Goal: Information Seeking & Learning: Compare options

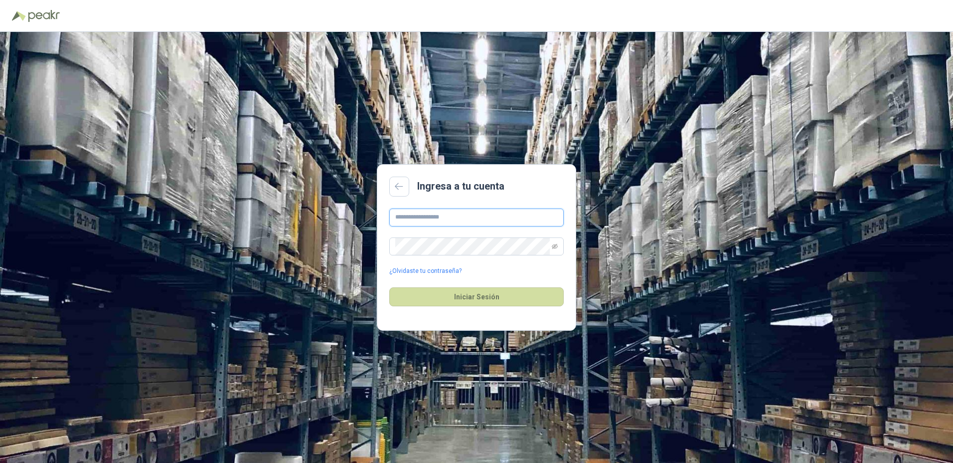
click at [417, 213] on input "text" at bounding box center [476, 217] width 174 height 18
click at [444, 216] on input "**********" at bounding box center [476, 217] width 174 height 18
type input "**********"
click at [389, 287] on button "Iniciar Sesión" at bounding box center [476, 296] width 174 height 19
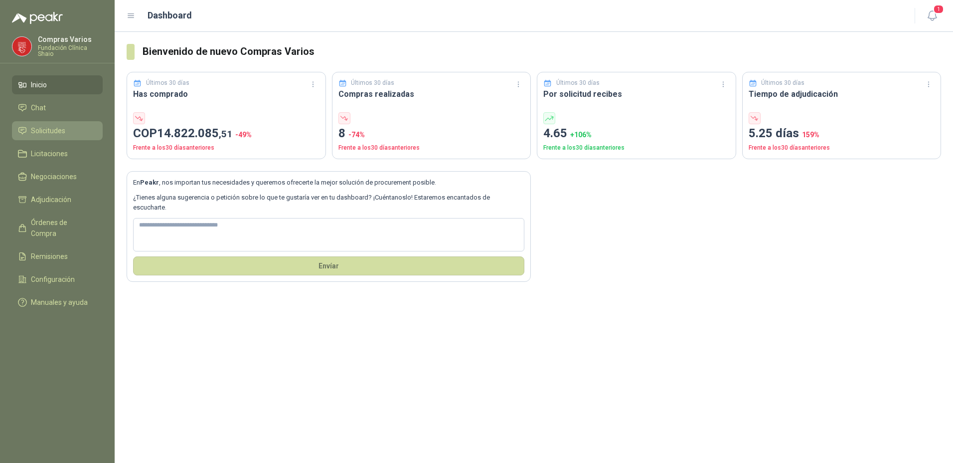
click at [37, 134] on span "Solicitudes" at bounding box center [48, 130] width 34 height 11
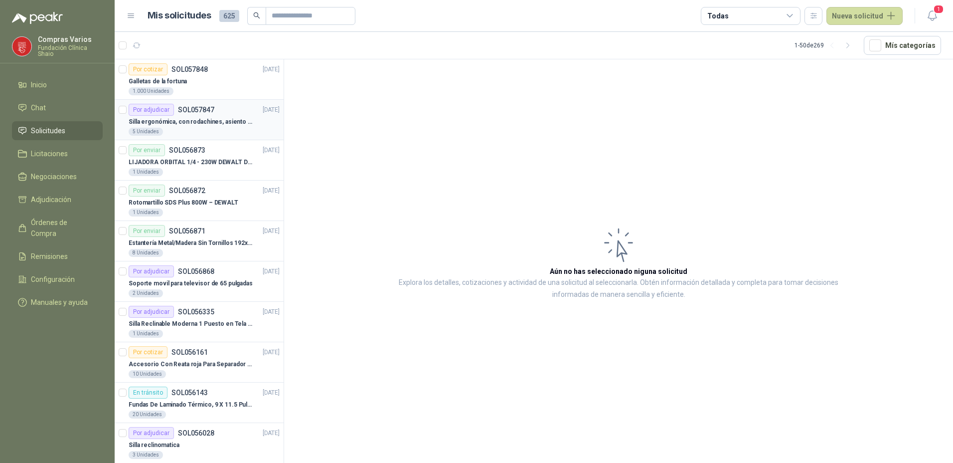
click at [218, 122] on p "Silla ergonómica, con rodachines, asiento ajustable en altura, espaldar alto," at bounding box center [191, 121] width 124 height 9
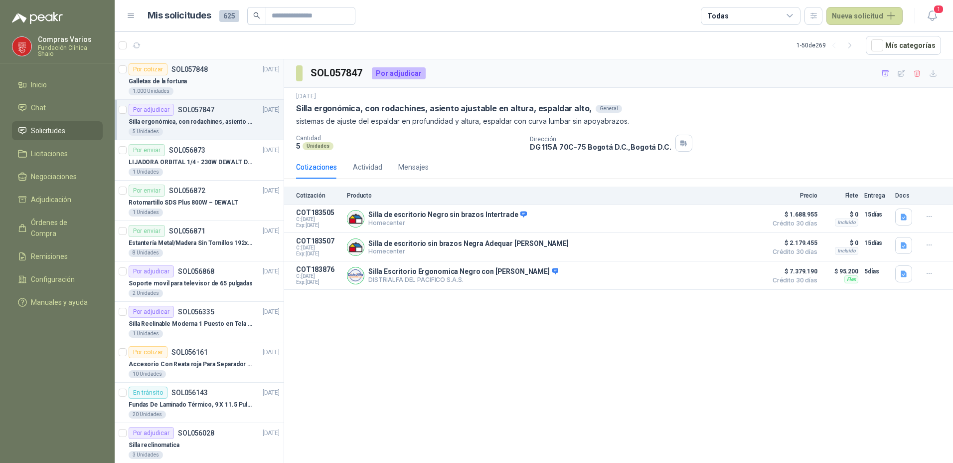
click at [206, 76] on div "Galletas de la fortuna" at bounding box center [204, 81] width 151 height 12
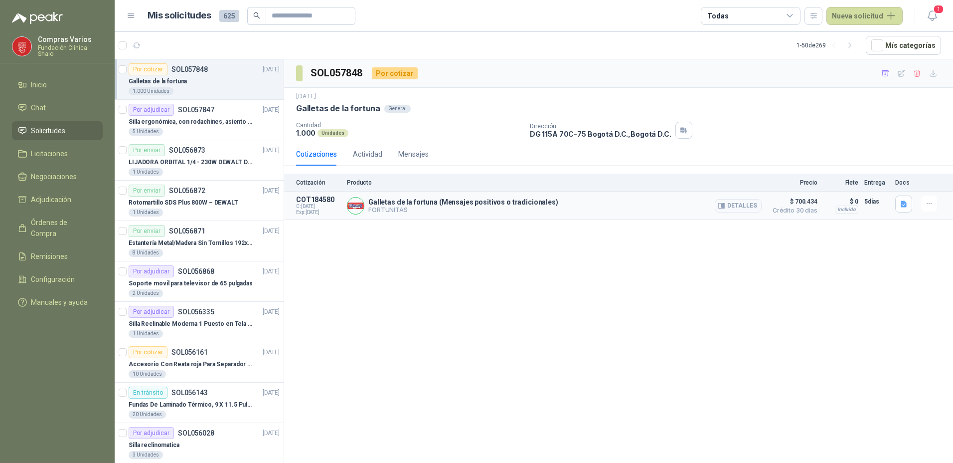
click at [506, 200] on p "Galletas de la fortuna (Mensajes positivos o tradicionales)" at bounding box center [463, 202] width 190 height 8
click at [735, 203] on button "Detalles" at bounding box center [738, 205] width 47 height 13
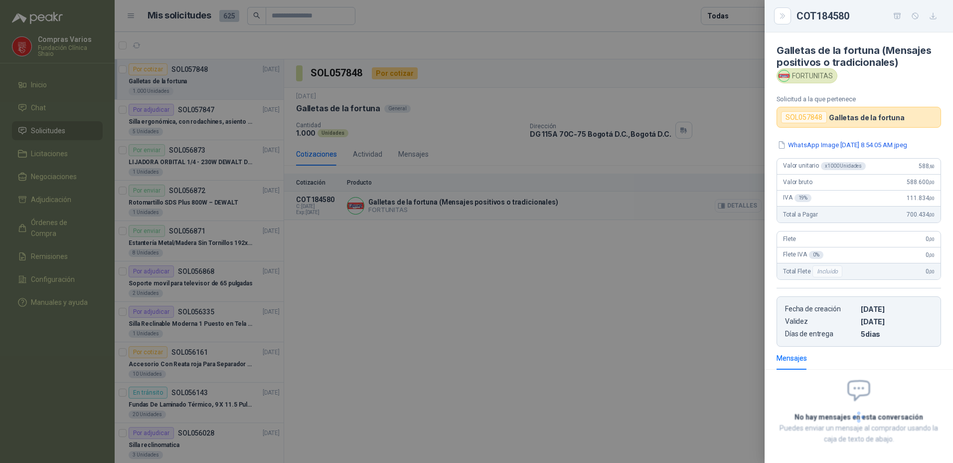
scroll to position [44, 0]
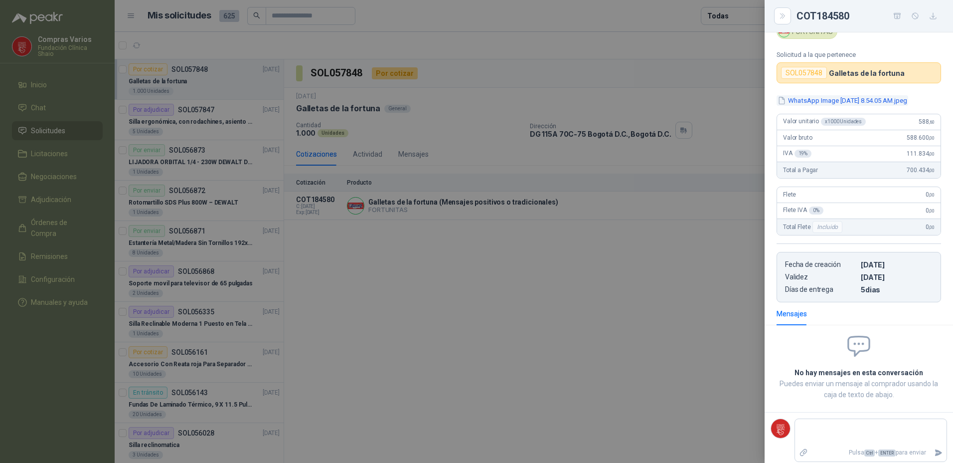
click at [801, 102] on button "WhatsApp Image [DATE] 8.54.05 AM.jpeg" at bounding box center [843, 100] width 132 height 10
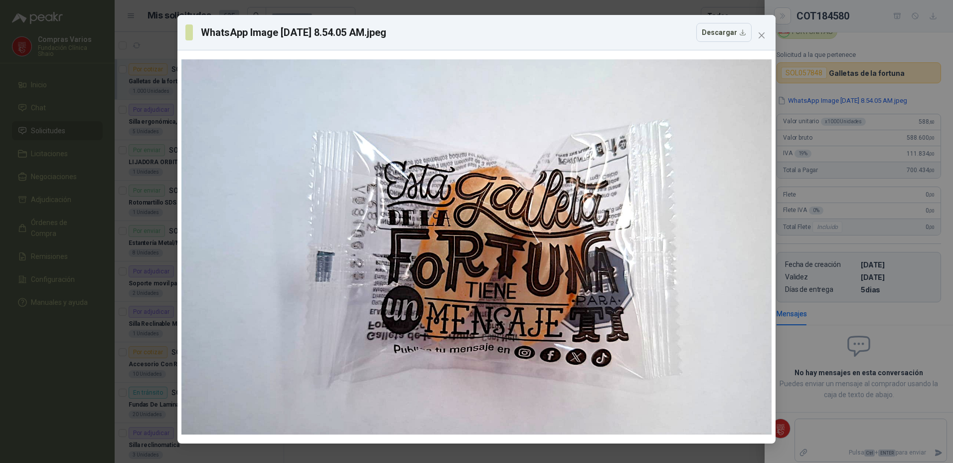
click at [769, 34] on span "Close" at bounding box center [762, 35] width 16 height 8
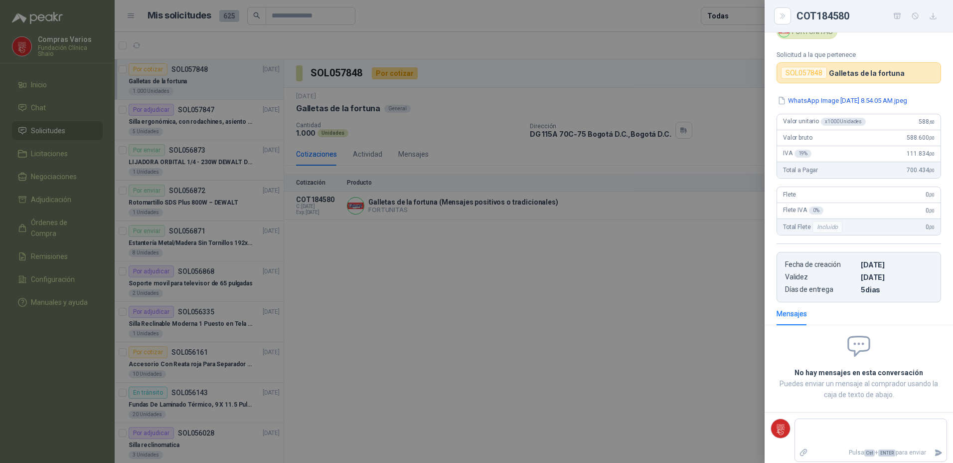
click at [467, 278] on div at bounding box center [476, 231] width 953 height 463
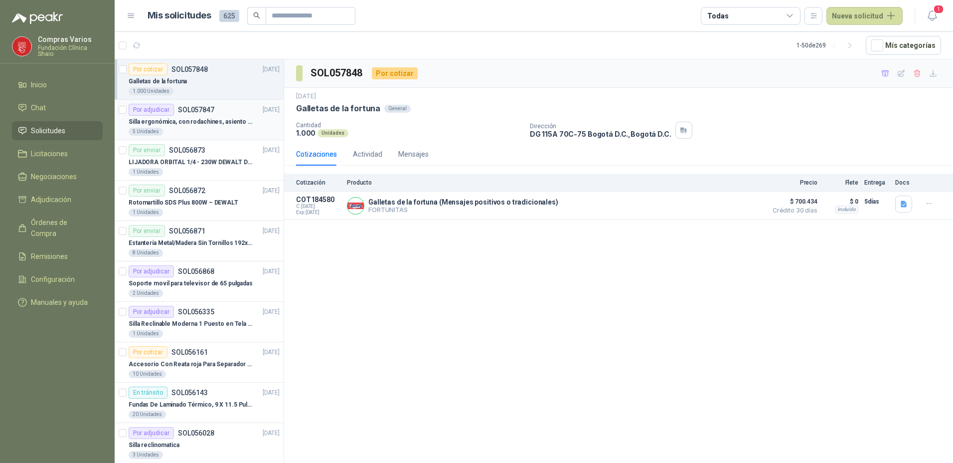
click at [166, 122] on p "Silla ergonómica, con rodachines, asiento ajustable en altura, espaldar alto," at bounding box center [191, 121] width 124 height 9
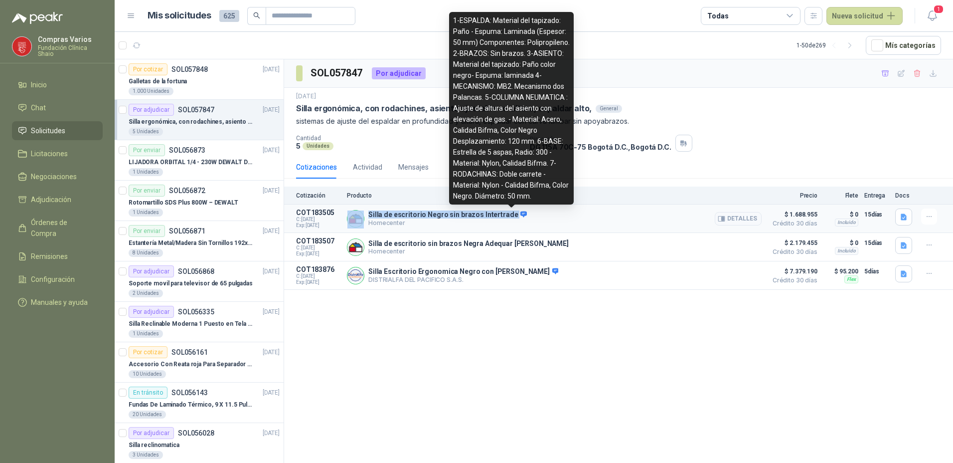
drag, startPoint x: 365, startPoint y: 213, endPoint x: 507, endPoint y: 216, distance: 142.6
click at [507, 216] on div "Silla de escritorio Negro sin brazos Intertrade Homecenter Detalles" at bounding box center [554, 218] width 415 height 20
copy div "Silla de escritorio Negro sin brazos Intertrade"
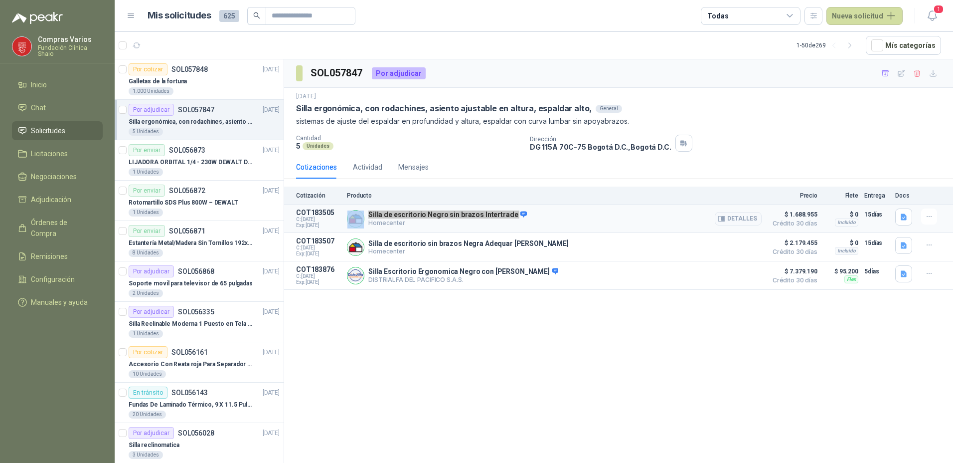
copy div "Silla de escritorio Negro sin brazos Intertrade"
click at [734, 218] on button "Detalles" at bounding box center [738, 218] width 47 height 13
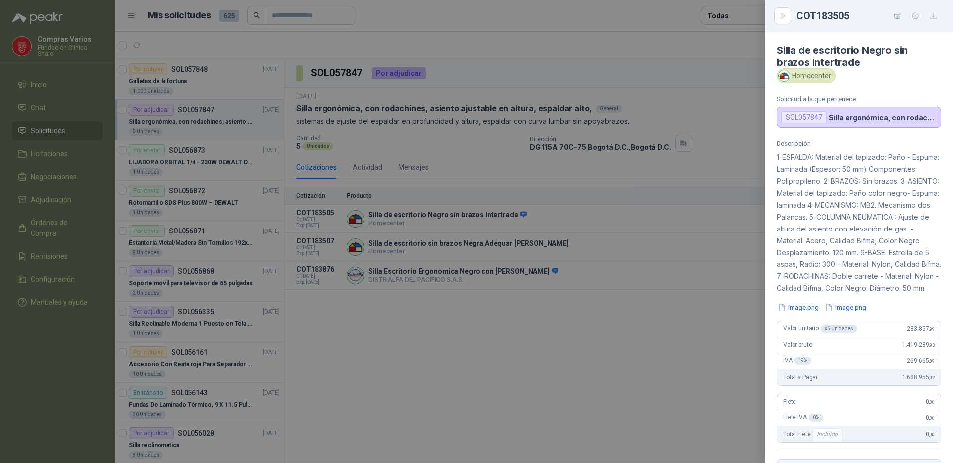
scroll to position [231, 0]
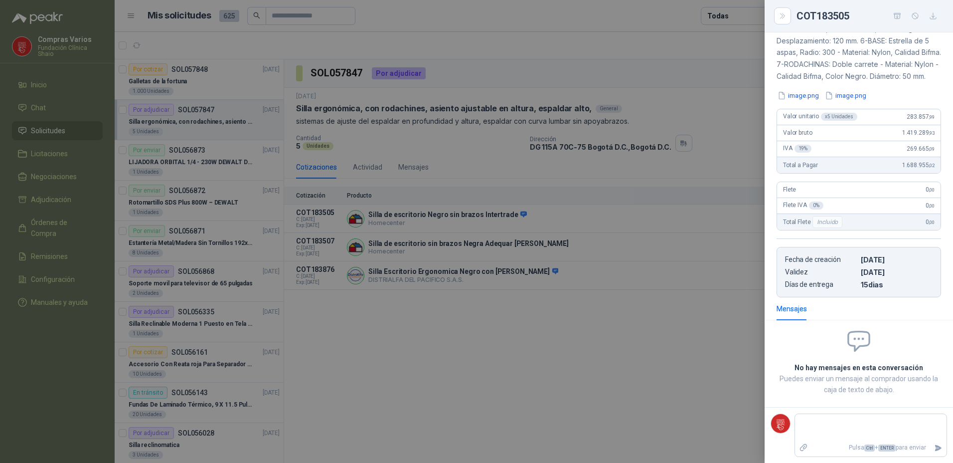
click at [793, 110] on div "Descripción 1-ESPALDA: Material del tapizado: Paño - Espuma: Laminada (Espesor:…" at bounding box center [859, 112] width 188 height 369
click at [796, 100] on button "image.png" at bounding box center [798, 95] width 43 height 10
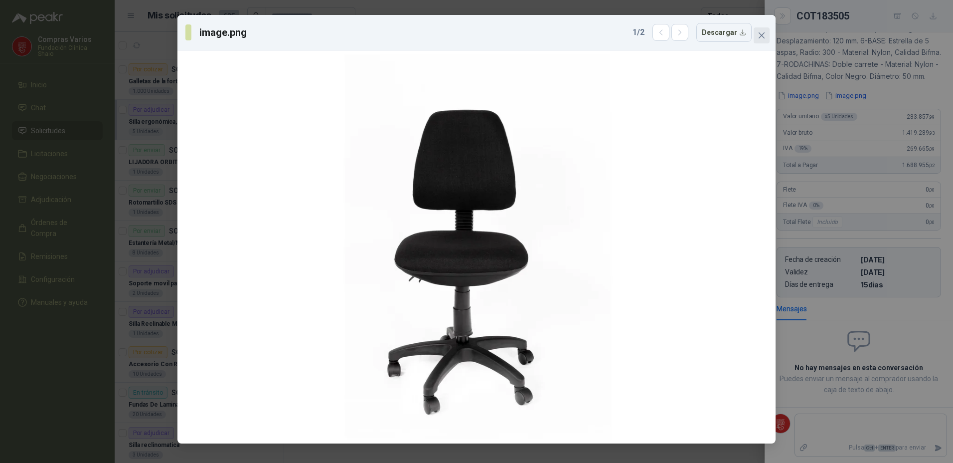
click at [763, 32] on icon "close" at bounding box center [762, 35] width 8 height 8
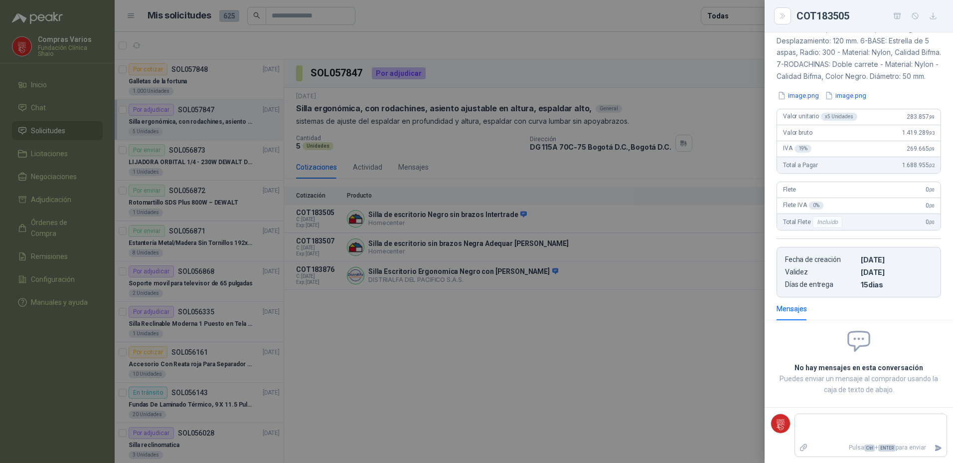
click at [851, 90] on div "Descripción 1-ESPALDA: Material del tapizado: Paño - Espuma: Laminada (Espesor:…" at bounding box center [859, 112] width 188 height 369
click at [856, 101] on button "image.png" at bounding box center [845, 95] width 43 height 10
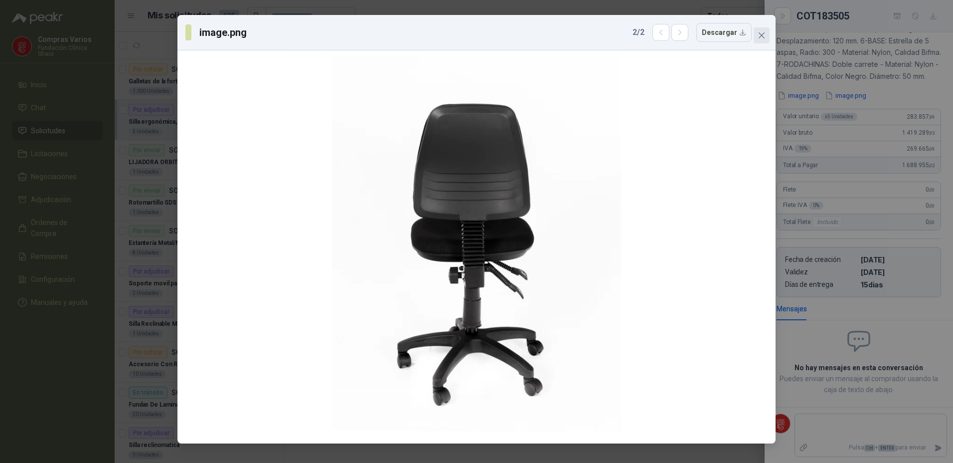
click at [760, 29] on button "Close" at bounding box center [762, 35] width 16 height 16
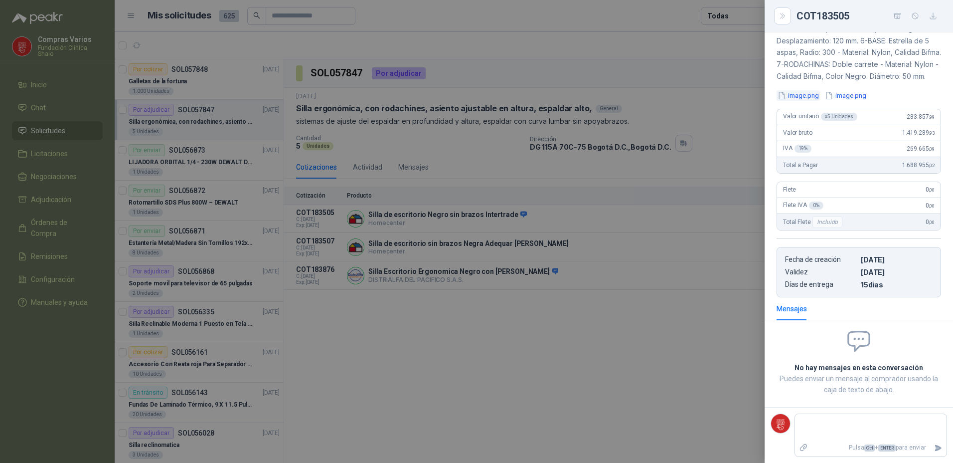
click at [804, 99] on button "image.png" at bounding box center [798, 95] width 43 height 10
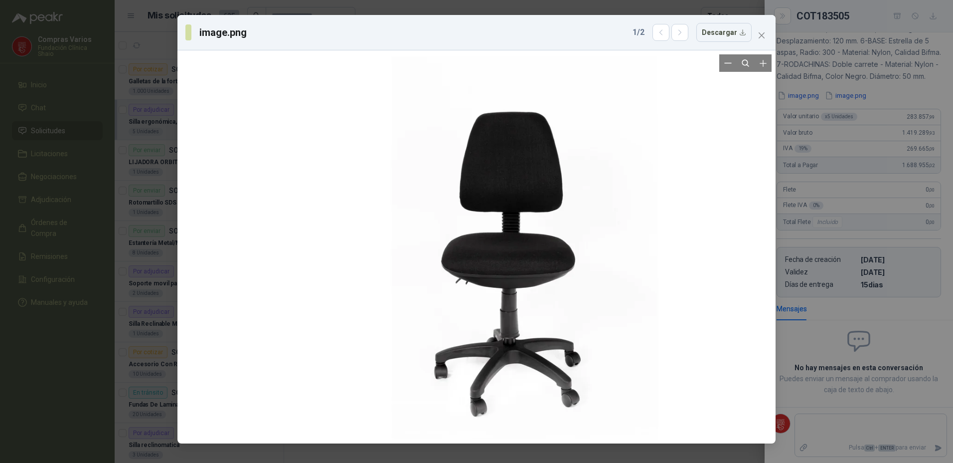
drag, startPoint x: 337, startPoint y: 78, endPoint x: 365, endPoint y: 64, distance: 31.2
click at [380, 76] on div at bounding box center [523, 248] width 385 height 385
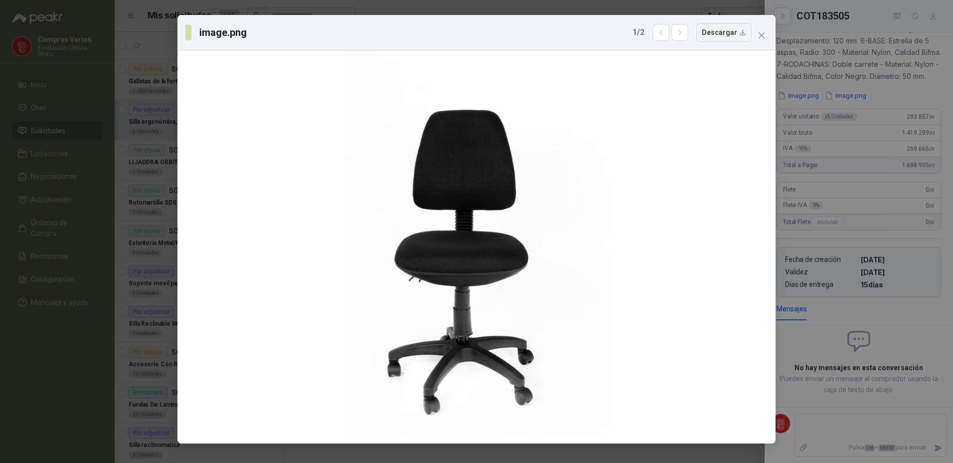
click at [753, 34] on div "image.png 1 / 2 Descargar" at bounding box center [476, 32] width 582 height 19
click at [767, 32] on span "Close" at bounding box center [762, 35] width 16 height 8
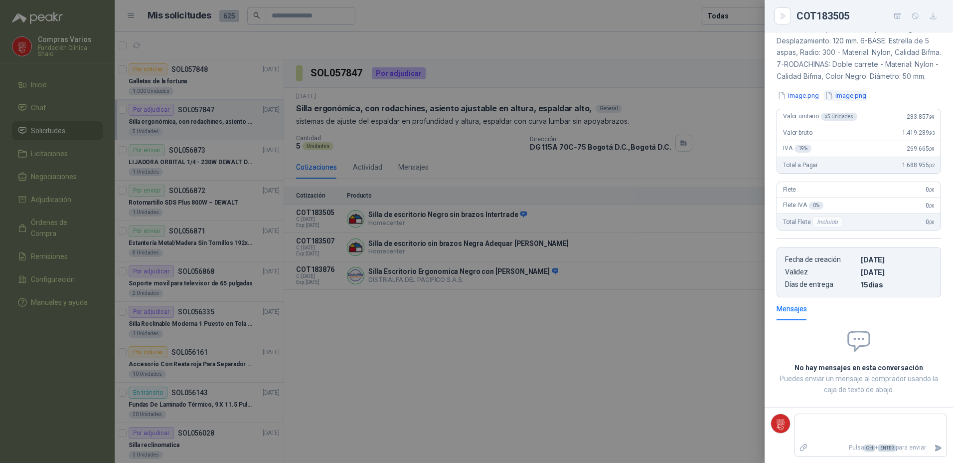
click at [850, 101] on button "image.png" at bounding box center [845, 95] width 43 height 10
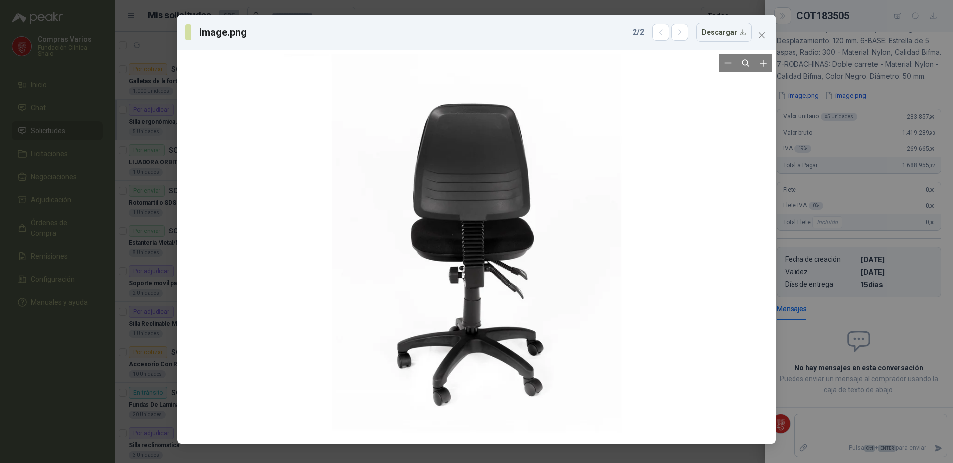
click at [361, 84] on div at bounding box center [476, 246] width 385 height 385
click at [767, 29] on button "Close" at bounding box center [762, 35] width 16 height 16
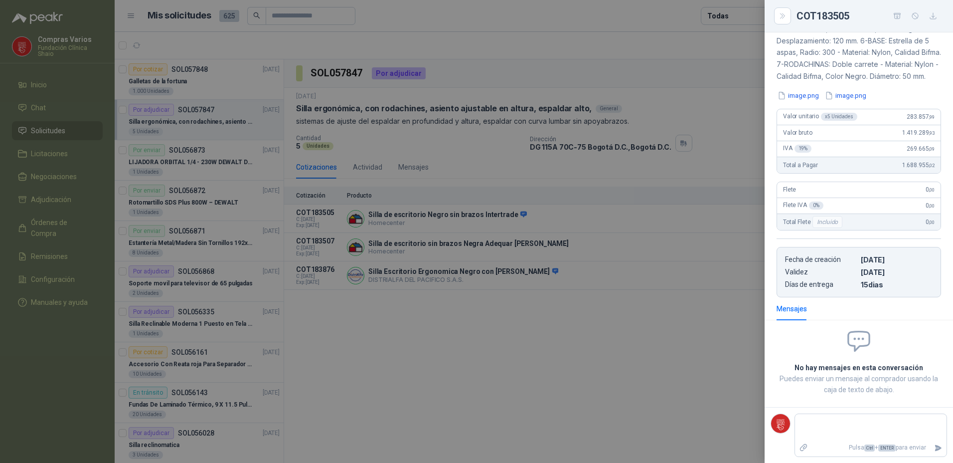
click at [406, 235] on div at bounding box center [476, 231] width 953 height 463
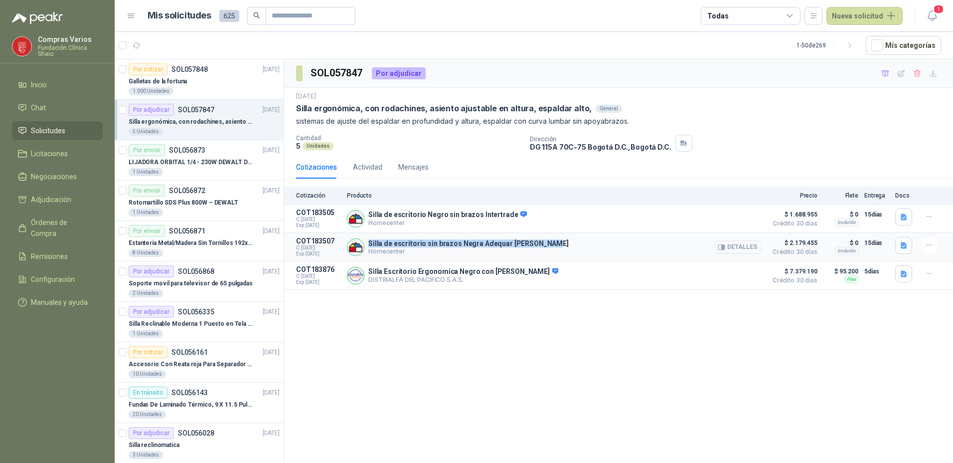
drag, startPoint x: 368, startPoint y: 242, endPoint x: 539, endPoint y: 244, distance: 171.0
click at [539, 244] on div "Silla de escritorio sin brazos Negra Adequar [PERSON_NAME] Homecenter Detalles" at bounding box center [554, 247] width 415 height 20
copy p "Silla de escritorio sin brazos Negra Adequar [PERSON_NAME]"
click at [742, 248] on button "Detalles" at bounding box center [738, 246] width 47 height 13
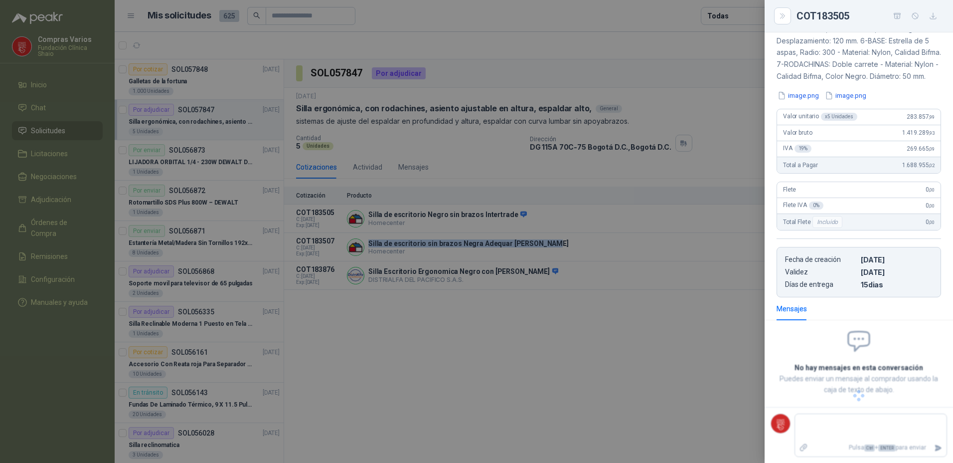
scroll to position [44, 0]
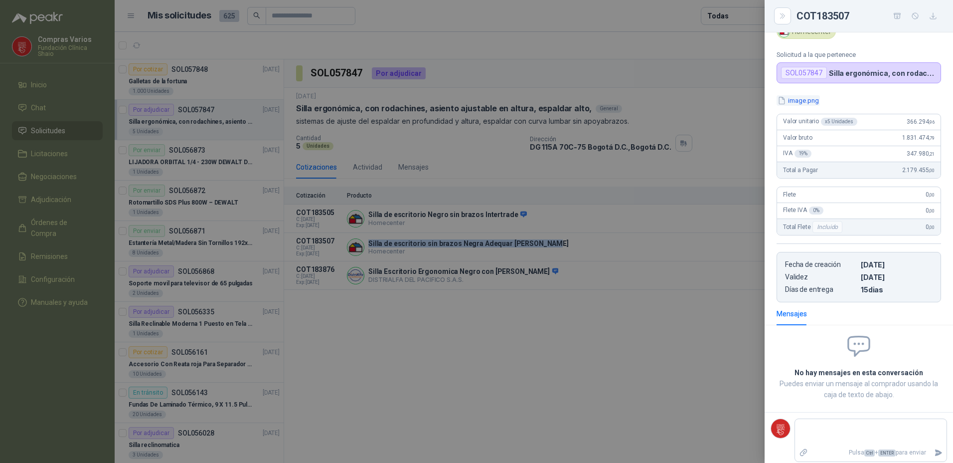
click at [800, 98] on button "image.png" at bounding box center [798, 100] width 43 height 10
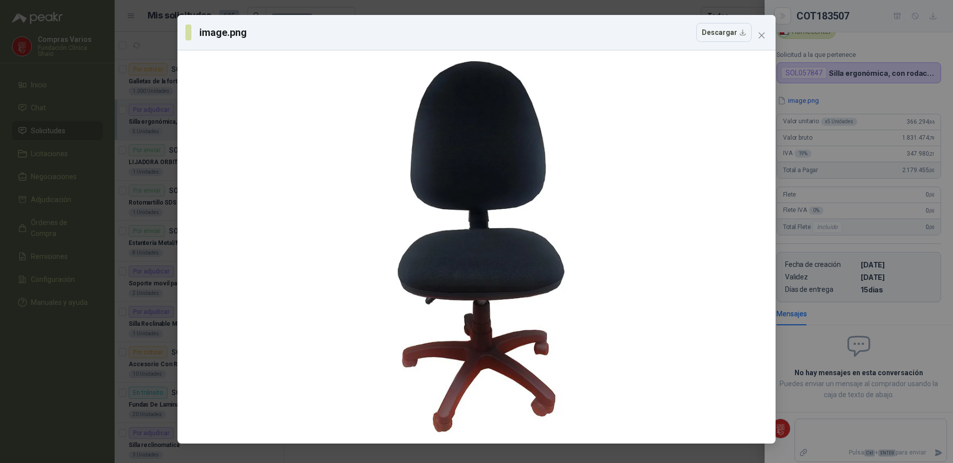
click at [760, 45] on div "image.png Descargar" at bounding box center [476, 32] width 598 height 35
click at [767, 33] on span "Close" at bounding box center [762, 35] width 16 height 8
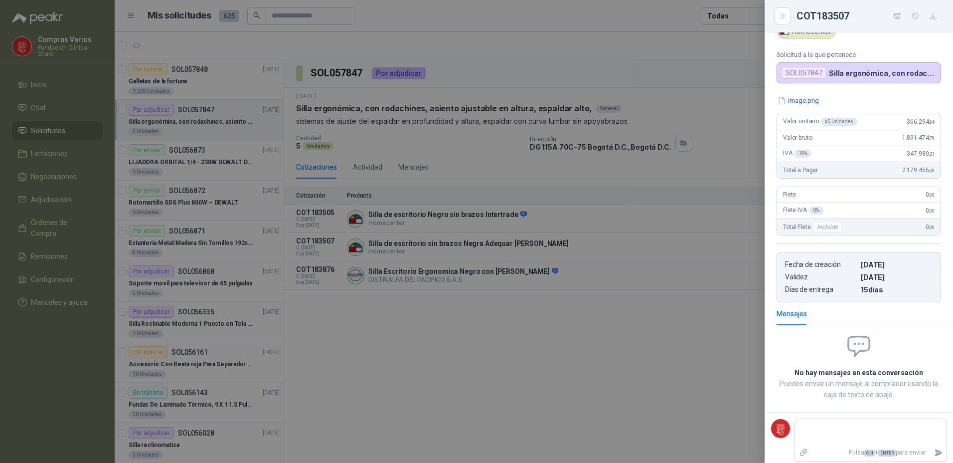
click at [767, 33] on article "Silla de escritorio sin brazos Negra Adequar [PERSON_NAME] Homecenter Solicitud…" at bounding box center [859, 35] width 188 height 95
click at [416, 264] on div at bounding box center [476, 231] width 953 height 463
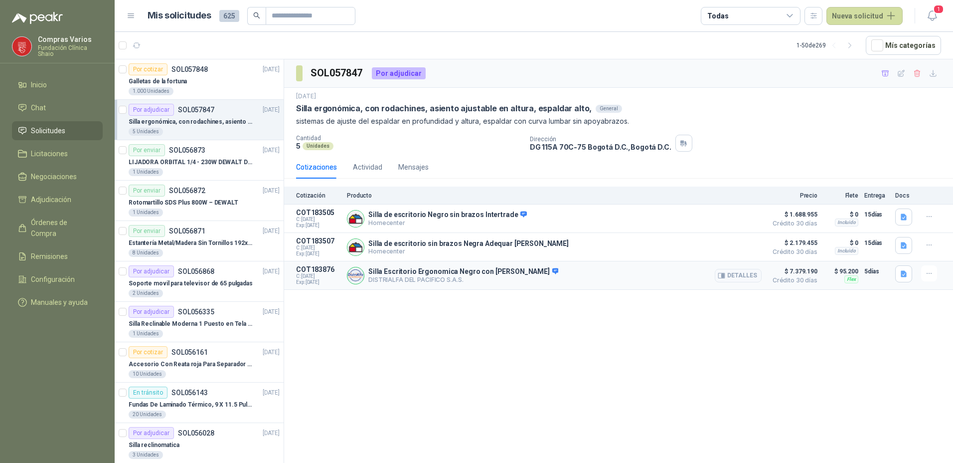
click at [419, 268] on p "Silla Escritorio Ergonomica Negro con [PERSON_NAME]" at bounding box center [463, 271] width 190 height 9
click at [418, 281] on p "DISTRIALFA DEL PACIFICO S.A.S." at bounding box center [463, 279] width 190 height 7
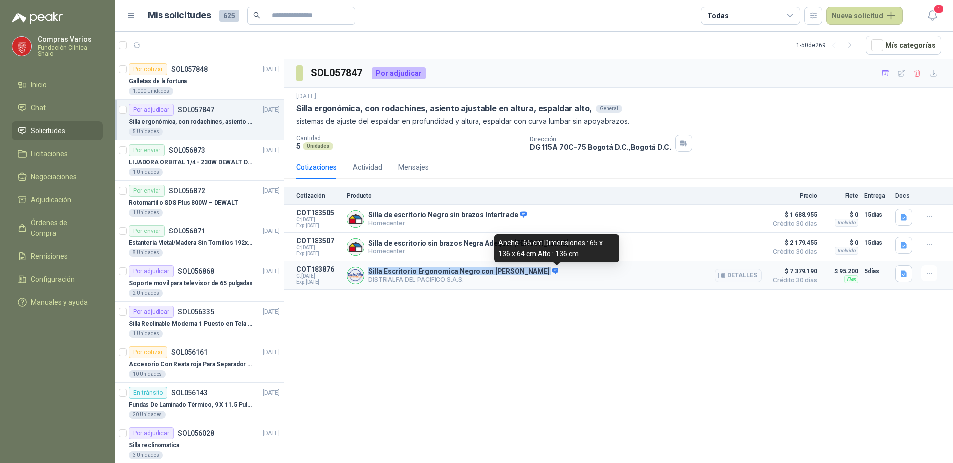
drag, startPoint x: 391, startPoint y: 270, endPoint x: 552, endPoint y: 272, distance: 161.5
click at [552, 272] on p "Silla Escritorio Ergonomica Negro con [PERSON_NAME]" at bounding box center [463, 271] width 190 height 9
copy p "Silla Escritorio Ergonomica Negro con [PERSON_NAME]"
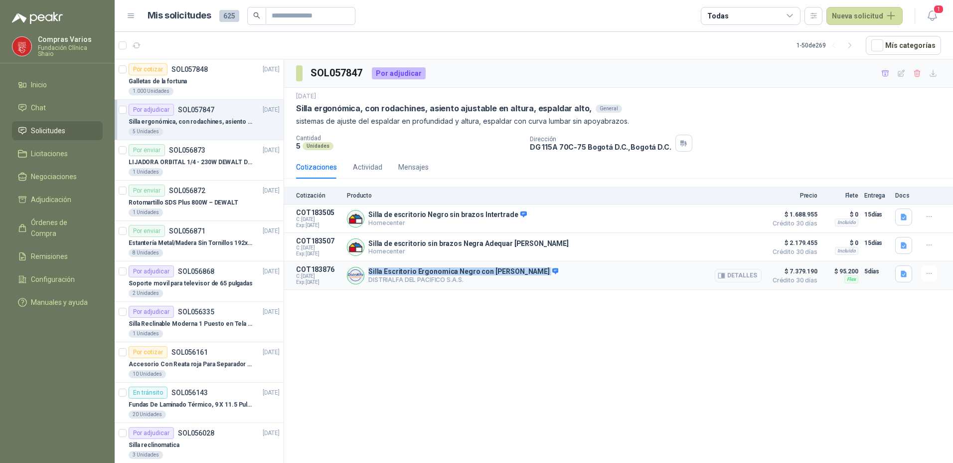
click at [742, 276] on button "Detalles" at bounding box center [738, 275] width 47 height 13
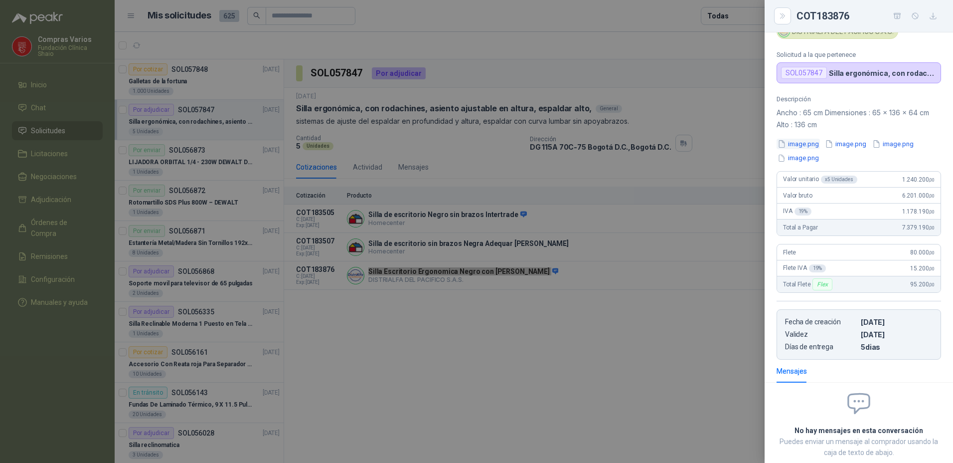
click at [811, 149] on button "image.png" at bounding box center [798, 144] width 43 height 10
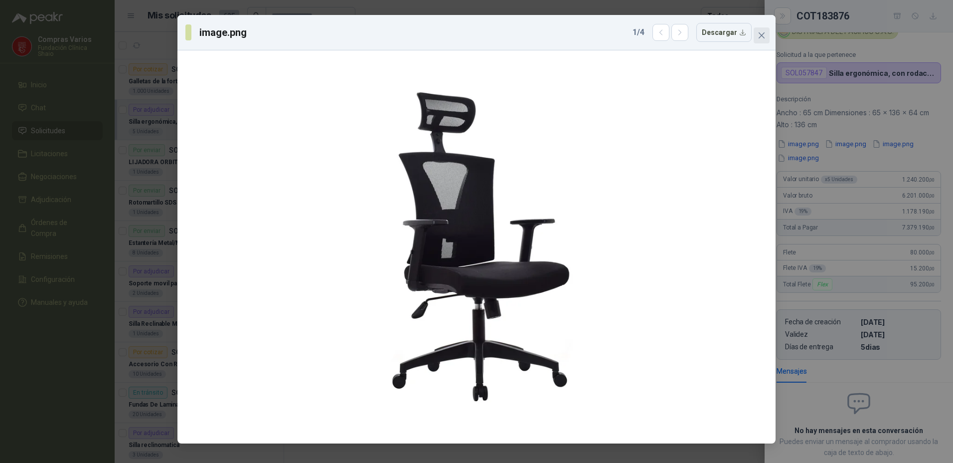
click at [764, 33] on icon "close" at bounding box center [762, 35] width 6 height 6
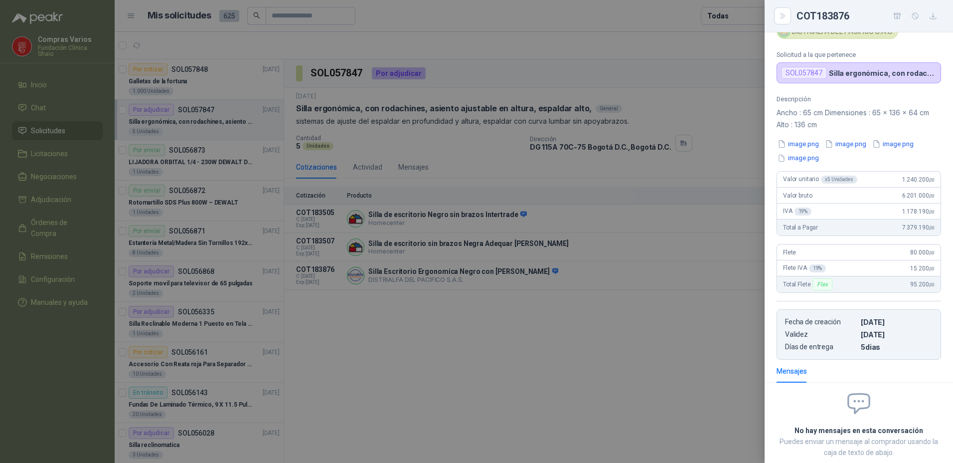
click at [853, 136] on div "Descripción Ancho : 65 cm Dimensiones : 65 x 136 x 64 cm Alto : 136 cm image.pn…" at bounding box center [859, 227] width 188 height 264
click at [855, 145] on button "image.png" at bounding box center [845, 144] width 43 height 10
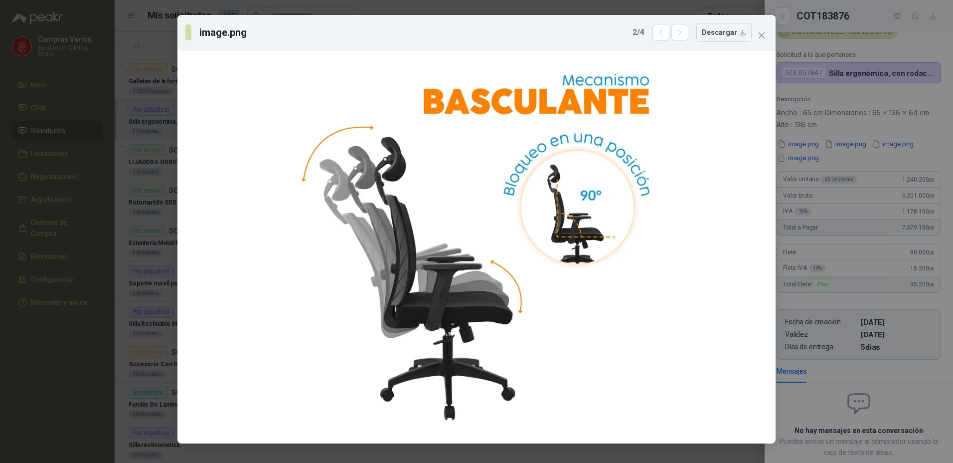
click at [761, 37] on icon "close" at bounding box center [762, 35] width 6 height 6
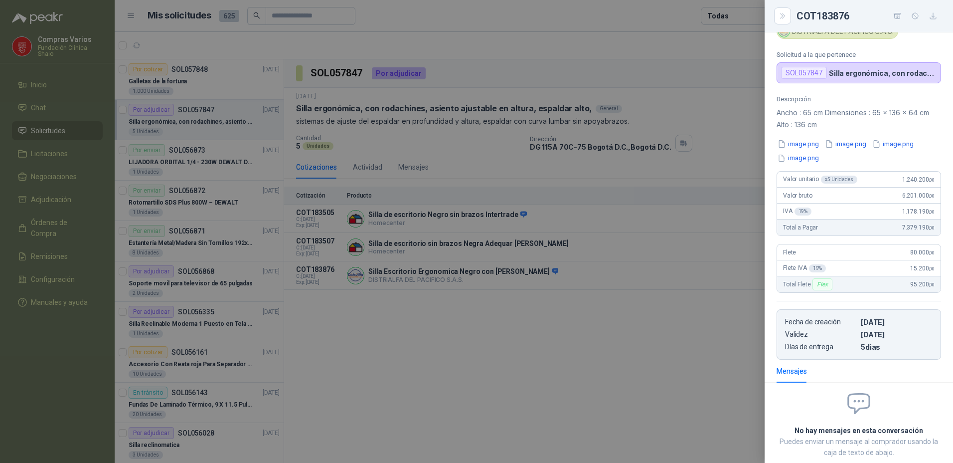
click at [433, 332] on div at bounding box center [476, 231] width 953 height 463
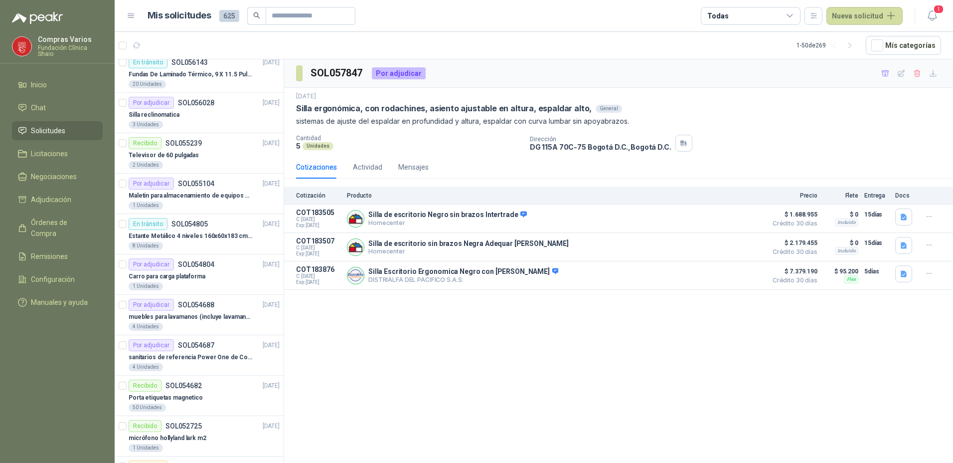
scroll to position [0, 0]
